Goal: Information Seeking & Learning: Learn about a topic

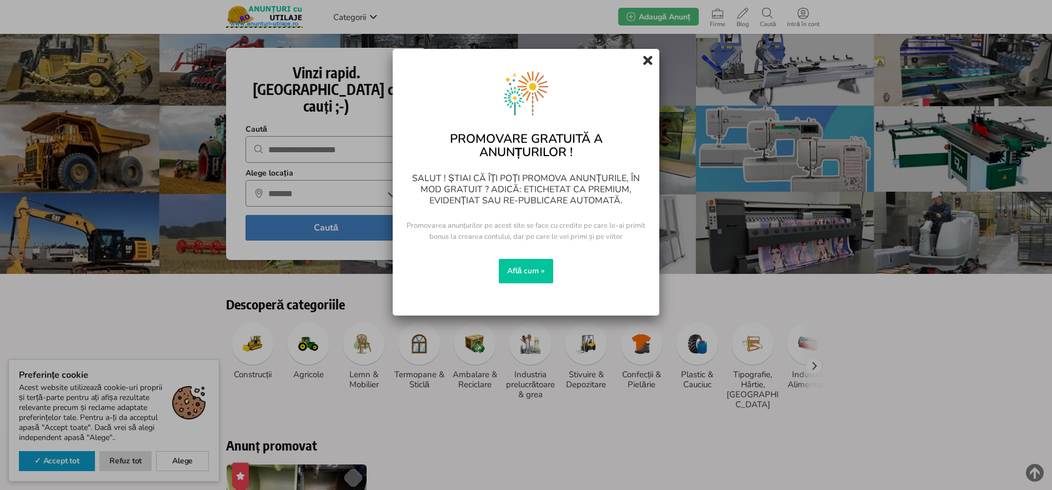
click at [522, 209] on div "Promovare GRATUITĂ a anunțurilor ! Salut ! Știai că îți poți promova anunțurile…" at bounding box center [526, 177] width 266 height 257
click at [648, 63] on icon at bounding box center [647, 61] width 9 height 18
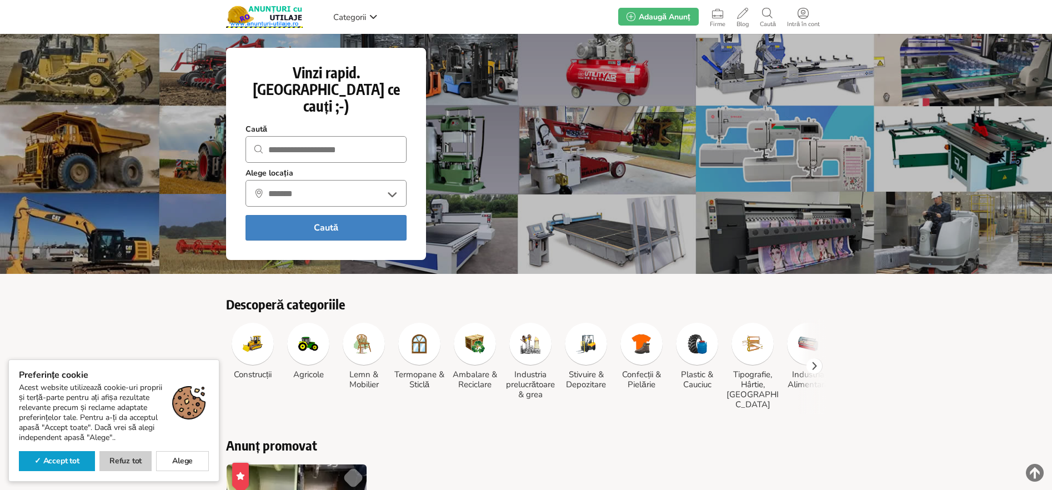
click at [131, 455] on link "Refuz tot" at bounding box center [125, 461] width 53 height 20
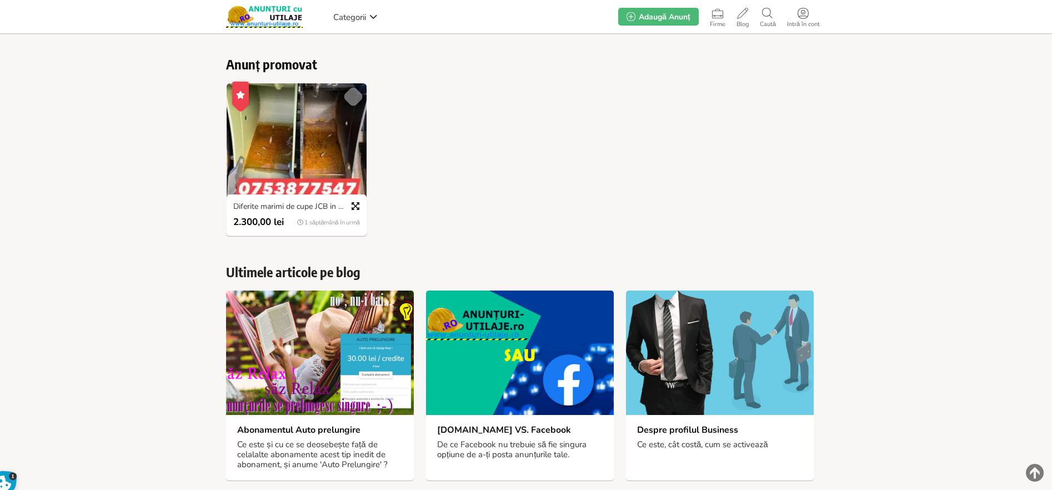
scroll to position [389, 0]
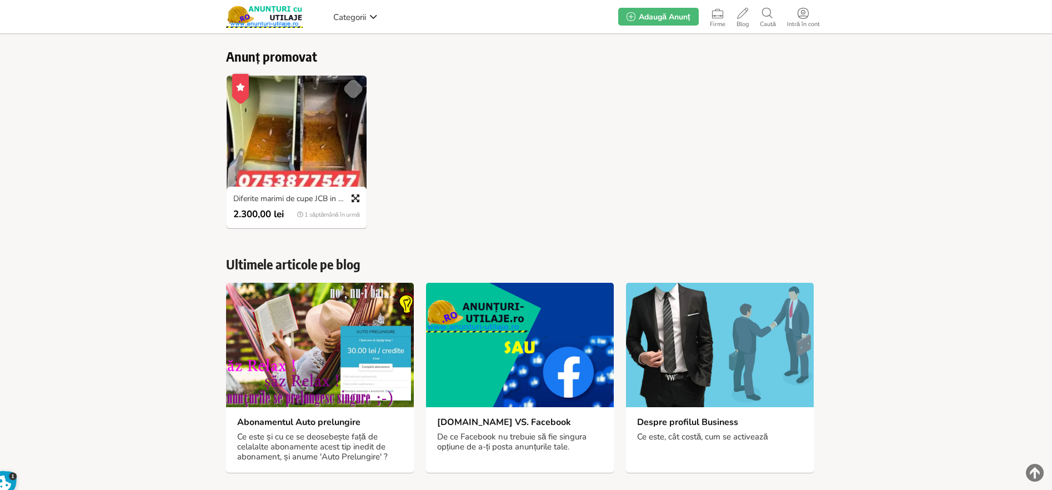
click at [485, 321] on div at bounding box center [520, 345] width 188 height 124
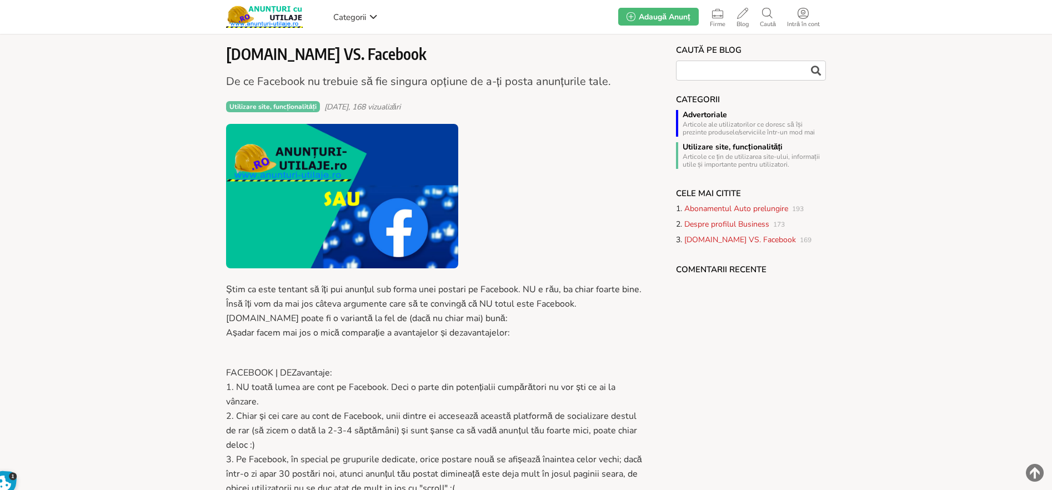
click at [364, 21] on span "Categorii" at bounding box center [349, 17] width 33 height 11
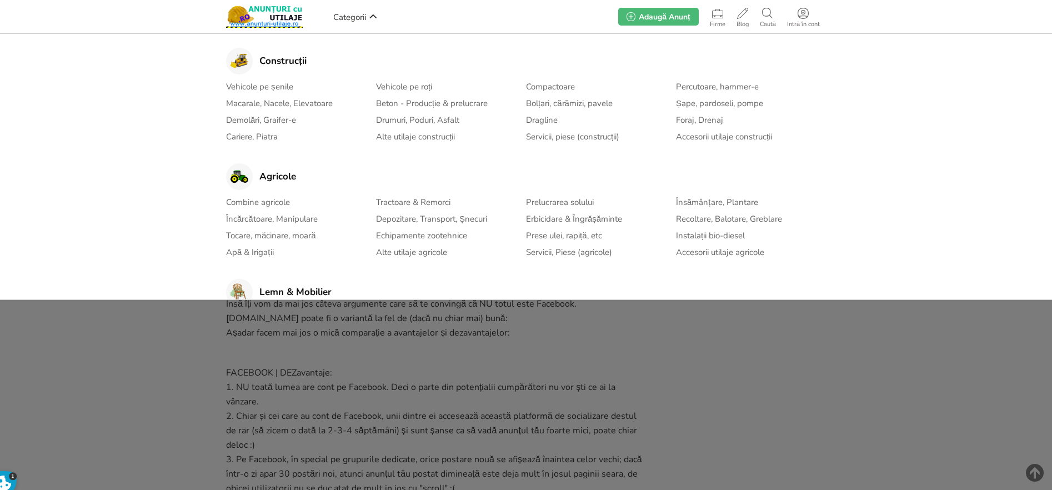
click at [391, 89] on link "Vehicole pe roți" at bounding box center [404, 86] width 56 height 13
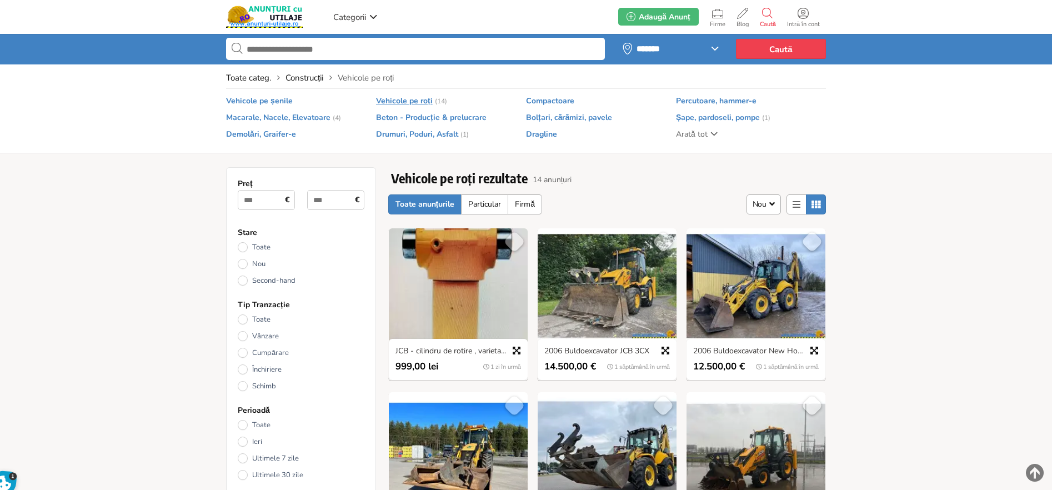
click at [460, 283] on img at bounding box center [458, 285] width 139 height 115
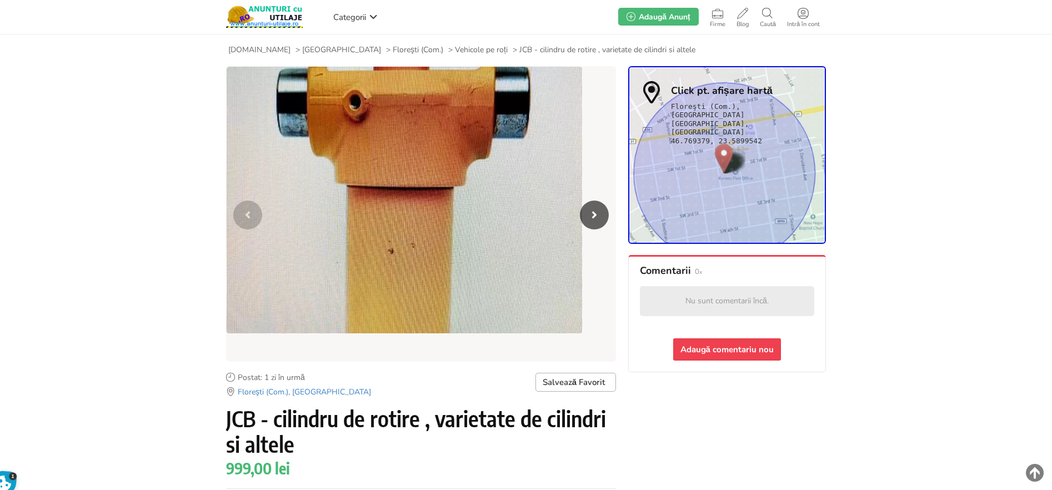
click at [271, 49] on span "Anunturi-Utilaje.RO" at bounding box center [259, 50] width 62 height 10
